Goal: Transaction & Acquisition: Purchase product/service

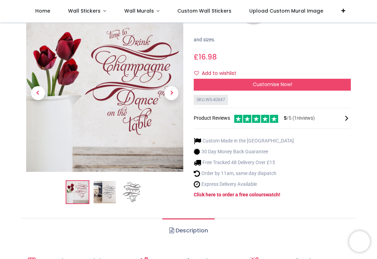
scroll to position [154, 0]
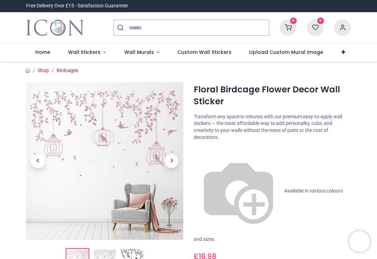
click at [174, 160] on span "Next" at bounding box center [172, 161] width 14 height 14
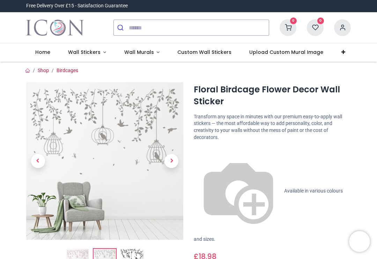
click at [173, 161] on span "Next" at bounding box center [172, 161] width 14 height 14
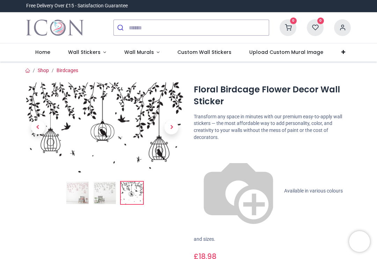
click at [172, 129] on span "Next" at bounding box center [172, 127] width 14 height 14
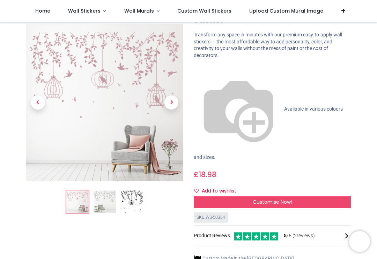
scroll to position [42, 0]
click at [305, 196] on div "Customise Now!" at bounding box center [272, 202] width 157 height 12
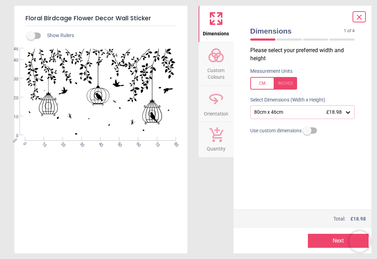
click at [290, 84] on div at bounding box center [274, 83] width 47 height 13
click at [347, 116] on div "31.5" x 18.1" (2ft 7" x 1ft 6") £18.98" at bounding box center [303, 111] width 105 height 13
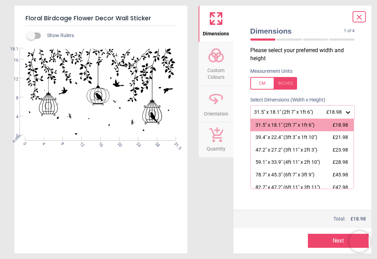
click at [341, 139] on span "£21.98" at bounding box center [340, 137] width 15 height 6
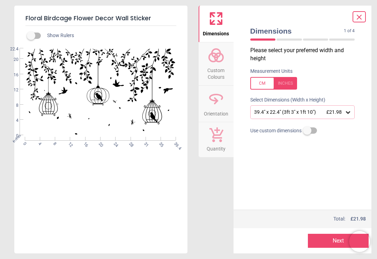
click at [288, 85] on div at bounding box center [274, 83] width 47 height 13
click at [288, 84] on div at bounding box center [274, 83] width 47 height 13
click at [362, 16] on icon at bounding box center [359, 17] width 8 height 8
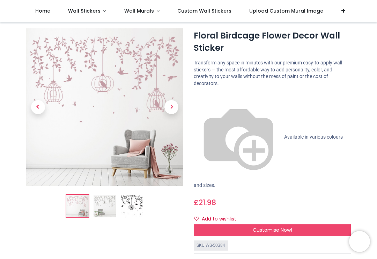
scroll to position [14, 0]
